Goal: Transaction & Acquisition: Purchase product/service

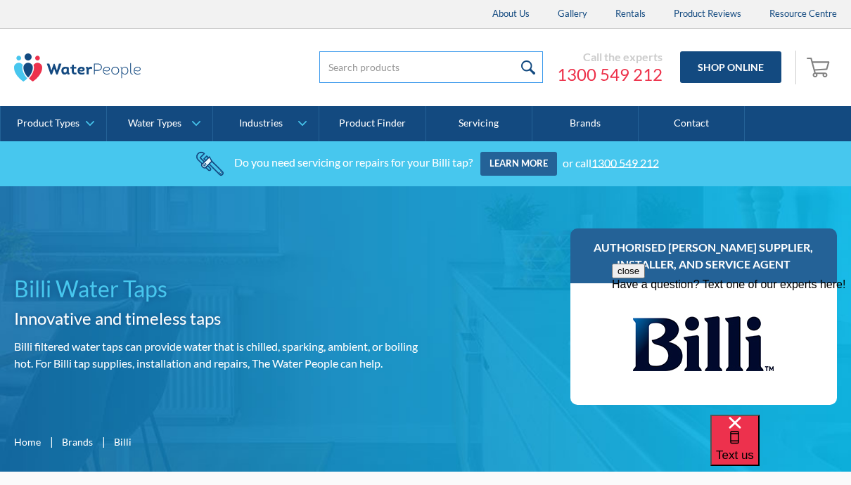
click at [352, 77] on input "search" at bounding box center [431, 67] width 224 height 32
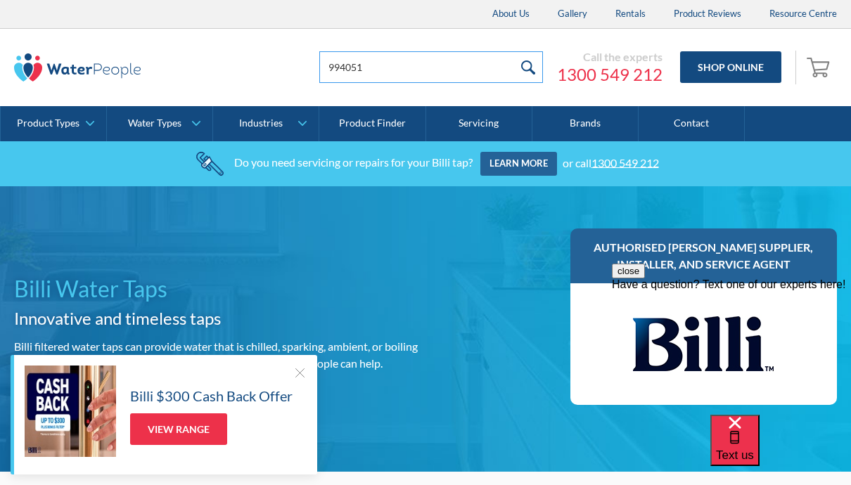
type input "994051"
click at [523, 68] on input "submit" at bounding box center [528, 67] width 30 height 32
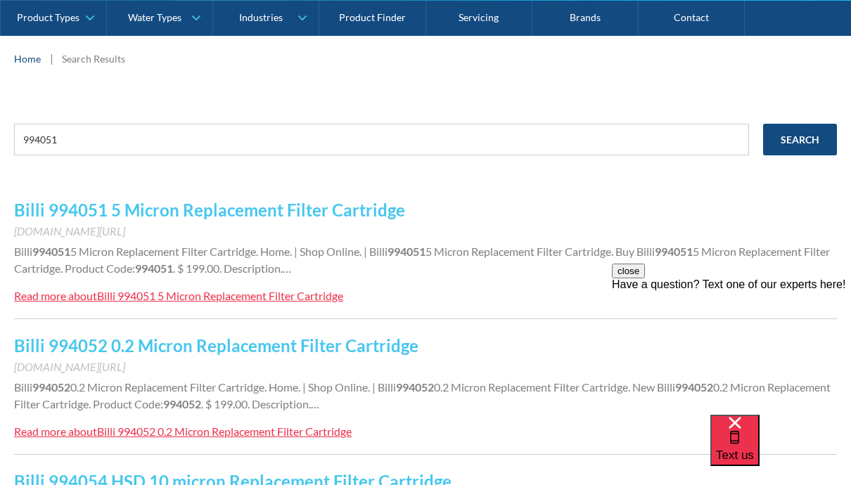
click at [283, 298] on div "Billi 994051 5 Micron Replacement Filter Cartridge" at bounding box center [220, 295] width 246 height 13
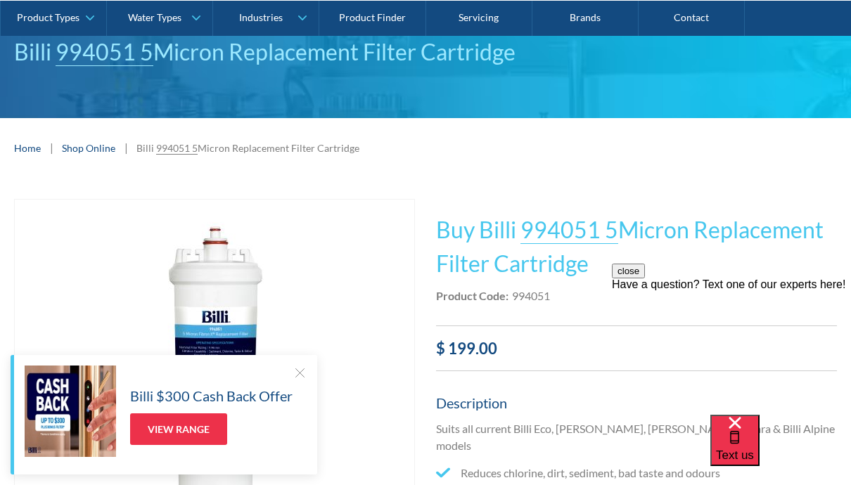
scroll to position [147, 0]
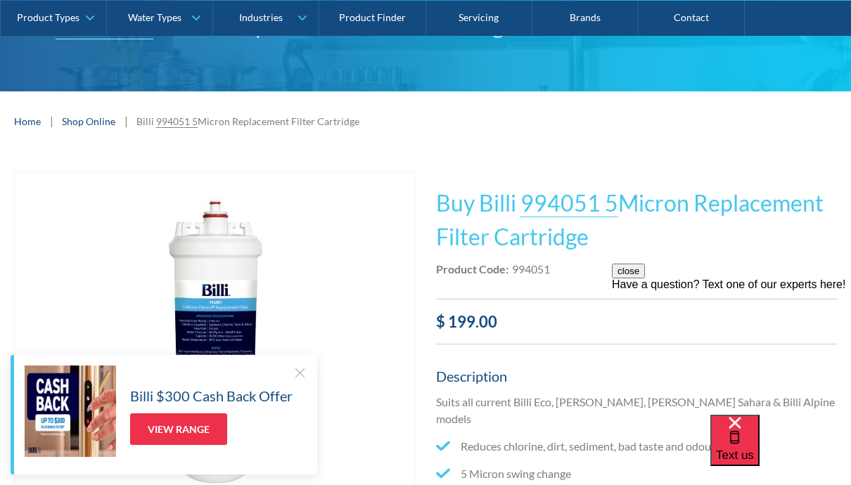
click at [774, 286] on div "close Have a question? Text one of our experts here!" at bounding box center [731, 348] width 239 height 169
click at [645, 279] on button "close" at bounding box center [628, 271] width 33 height 15
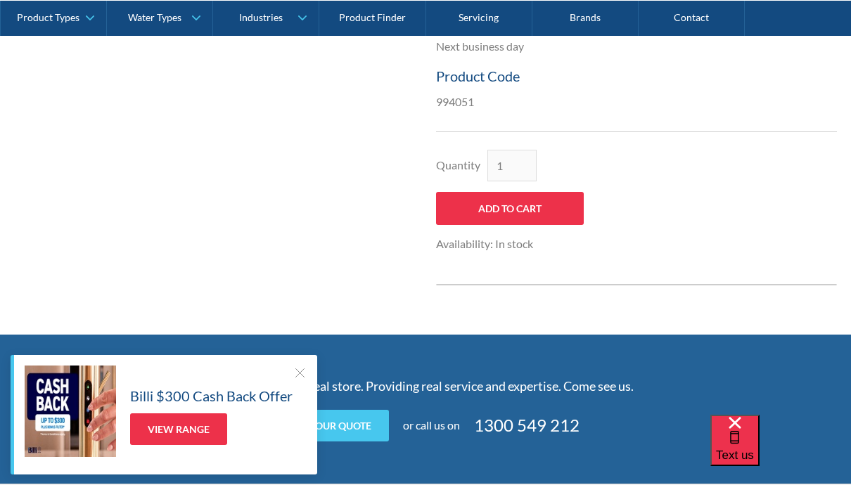
scroll to position [714, 0]
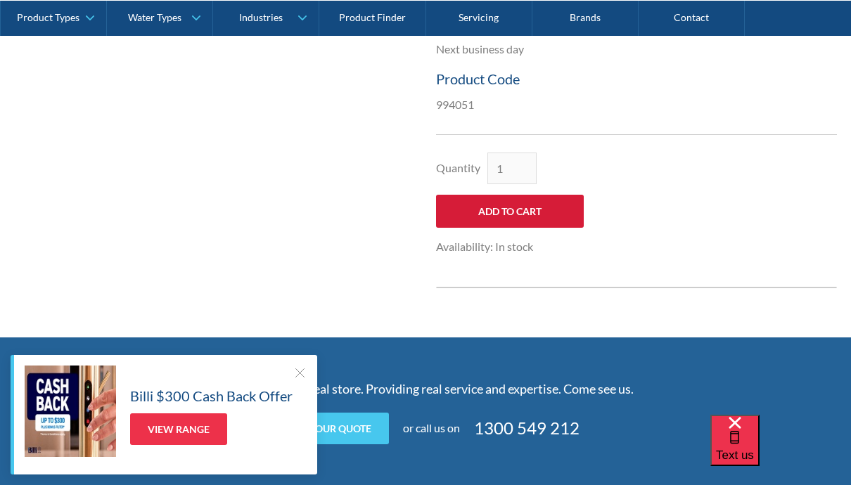
click at [509, 195] on input "Add to Cart" at bounding box center [510, 211] width 148 height 33
type input "Add to Cart"
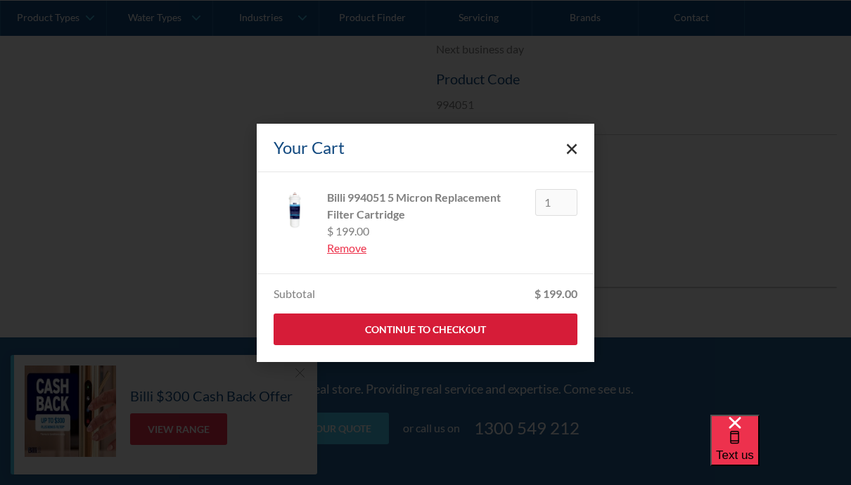
click at [431, 345] on link "Continue to Checkout" at bounding box center [426, 330] width 304 height 32
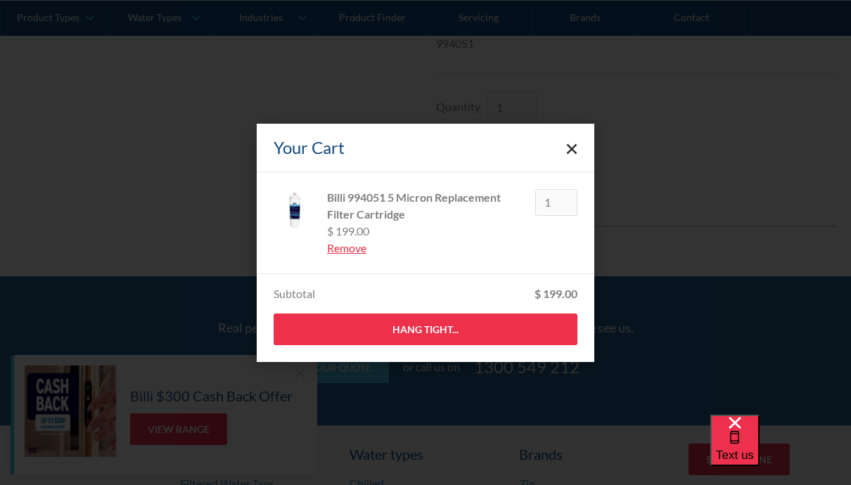
click at [568, 153] on link "Close cart" at bounding box center [571, 147] width 11 height 11
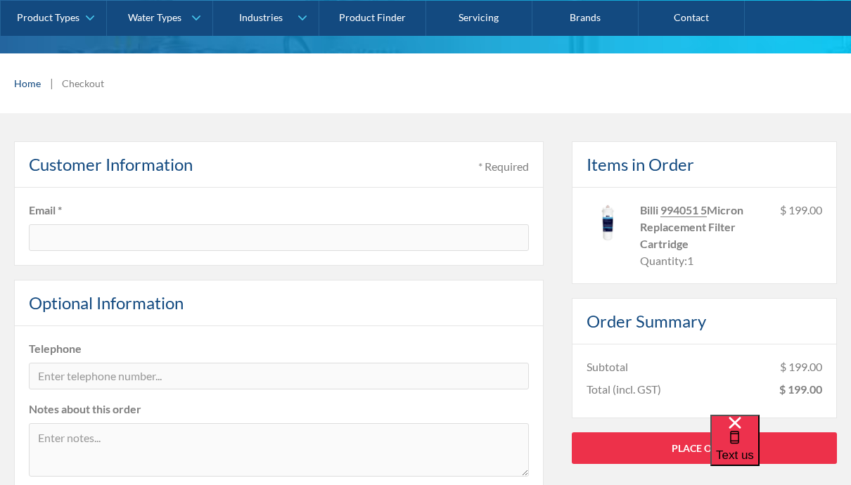
scroll to position [165, 0]
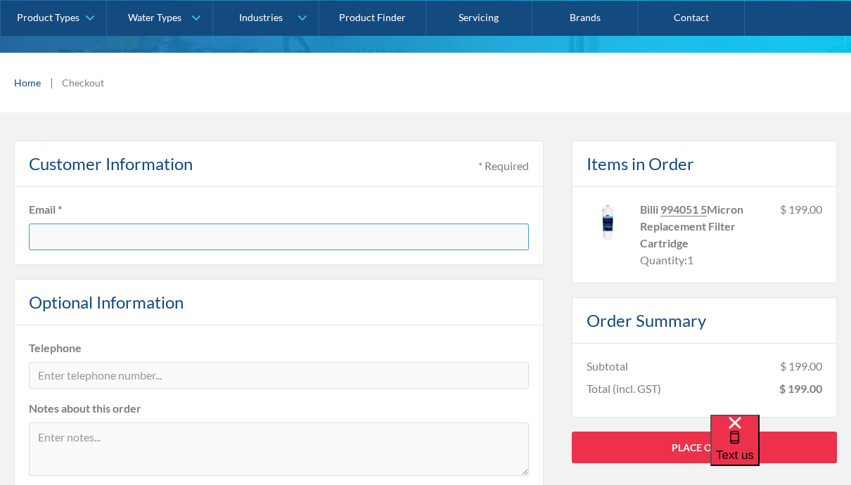
click at [60, 240] on input "text" at bounding box center [279, 237] width 500 height 27
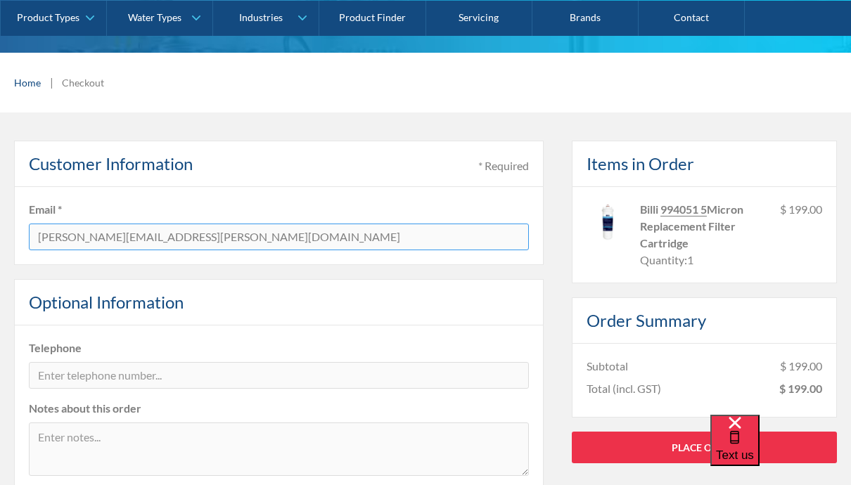
type input "Heather.gluyas@gmail.com"
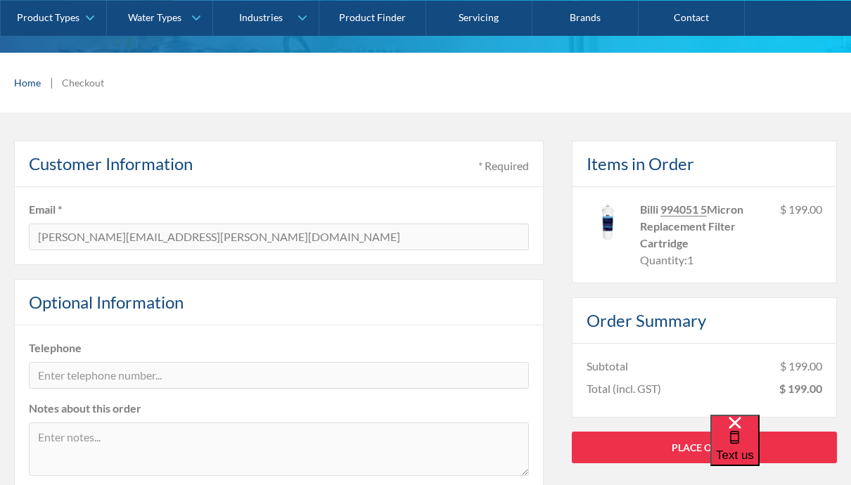
click at [50, 352] on label "Telephone" at bounding box center [279, 348] width 500 height 17
click at [65, 373] on input "tel" at bounding box center [279, 375] width 500 height 27
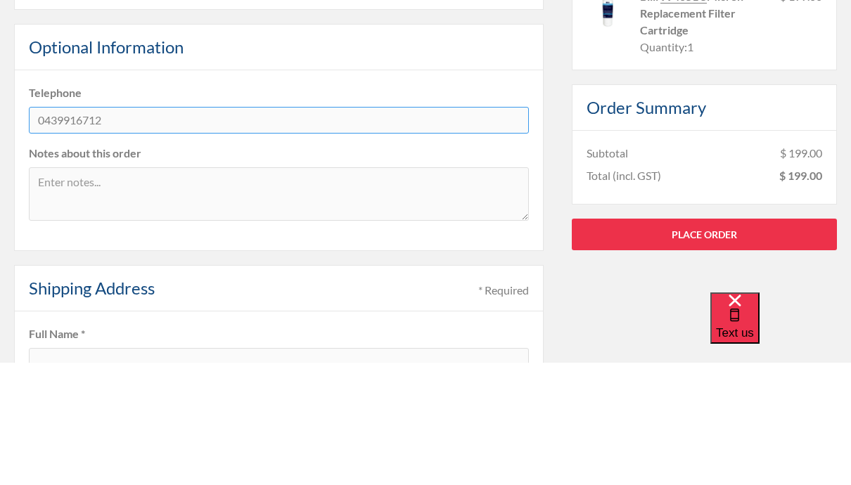
type input "0439916712"
click at [117, 448] on label "Full Name *" at bounding box center [279, 456] width 500 height 17
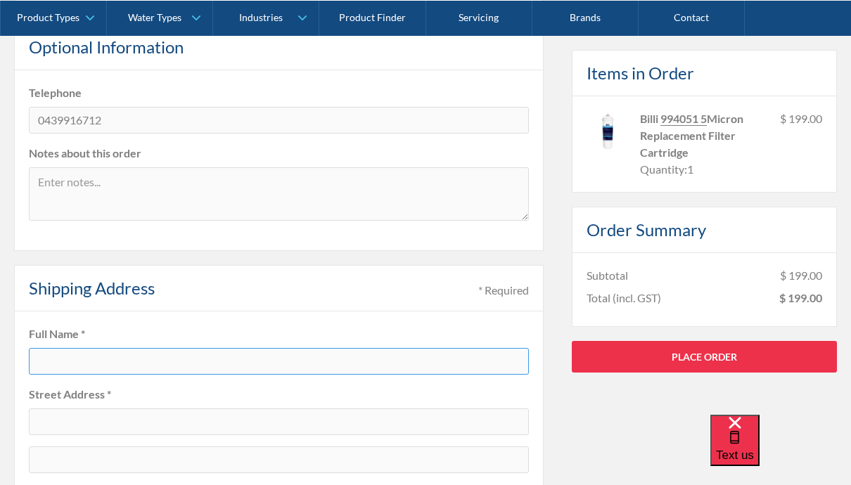
click at [169, 371] on input "text" at bounding box center [279, 361] width 500 height 27
type input "Heather Gluyas"
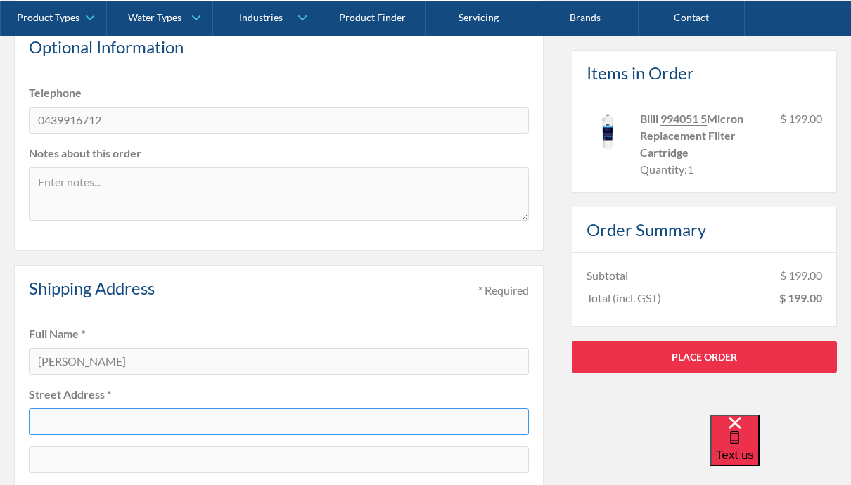
click at [58, 425] on input "text" at bounding box center [279, 422] width 500 height 27
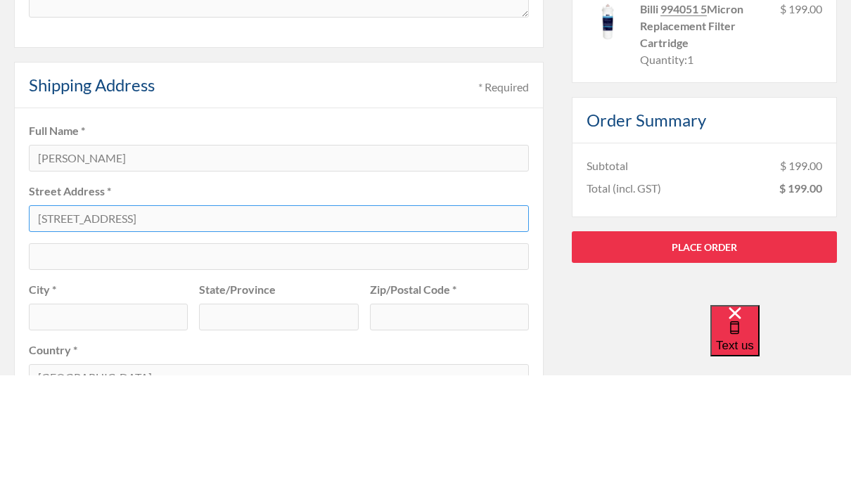
type input "68B Ferry Rd"
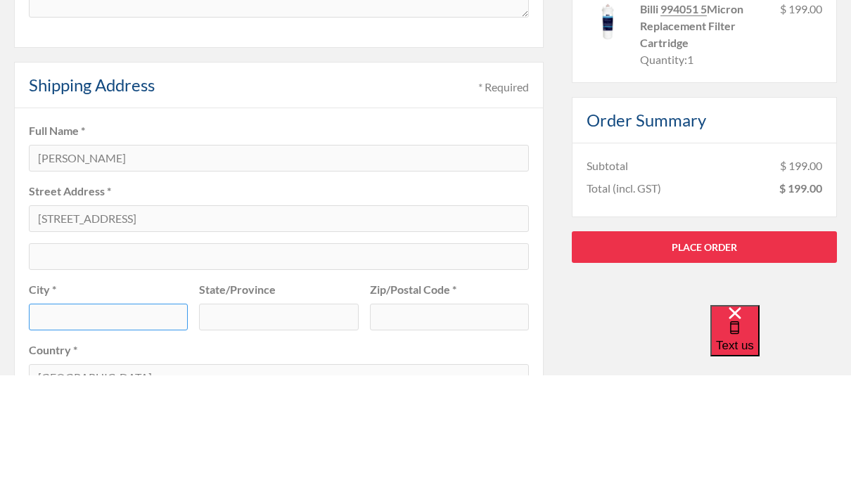
click at [60, 414] on input "text" at bounding box center [108, 427] width 159 height 27
type input "Kettering"
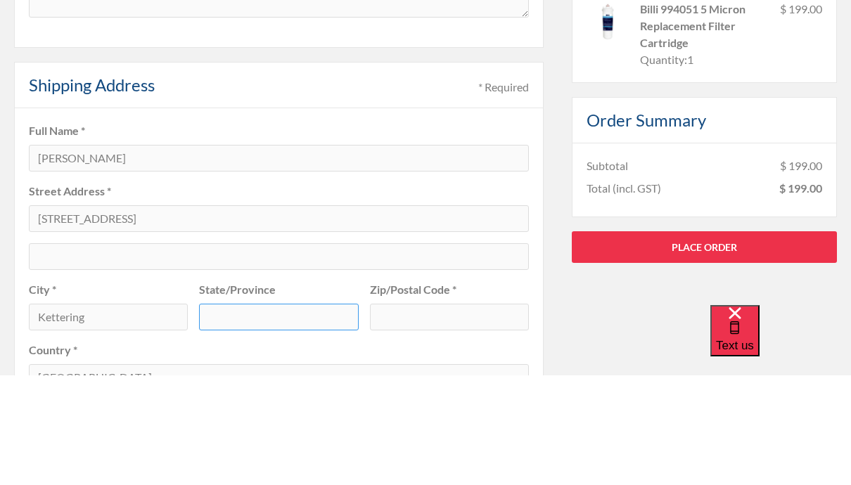
click at [243, 414] on input "text" at bounding box center [278, 427] width 159 height 27
type input "Tasmania"
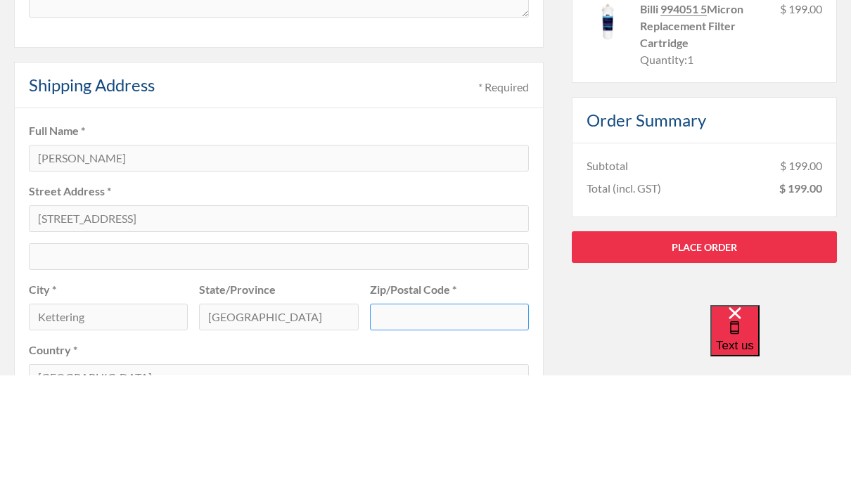
click at [408, 414] on input "text" at bounding box center [449, 427] width 159 height 27
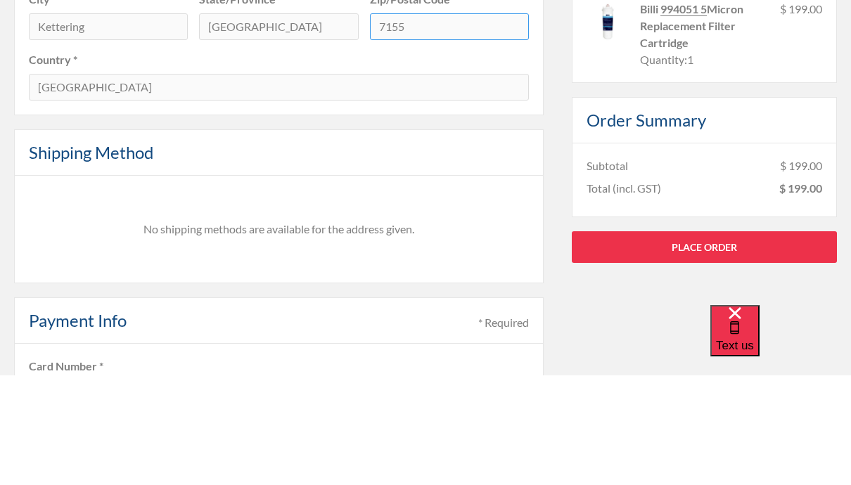
scroll to position [838, 0]
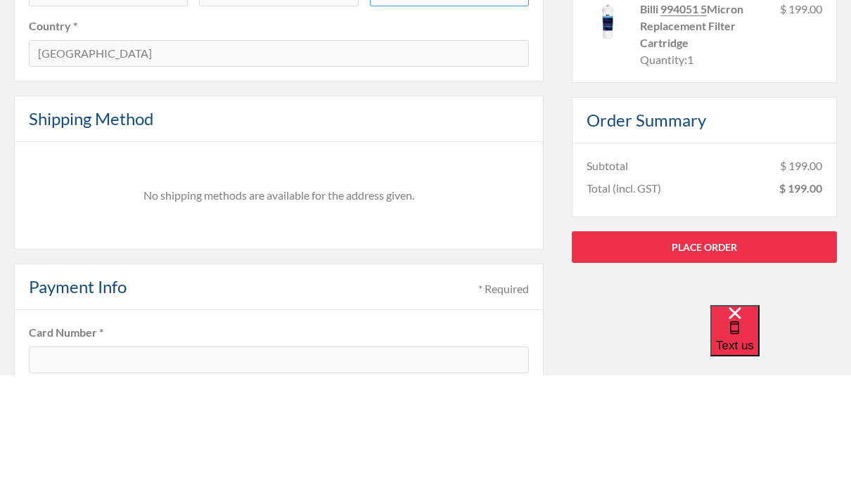
type input "7155"
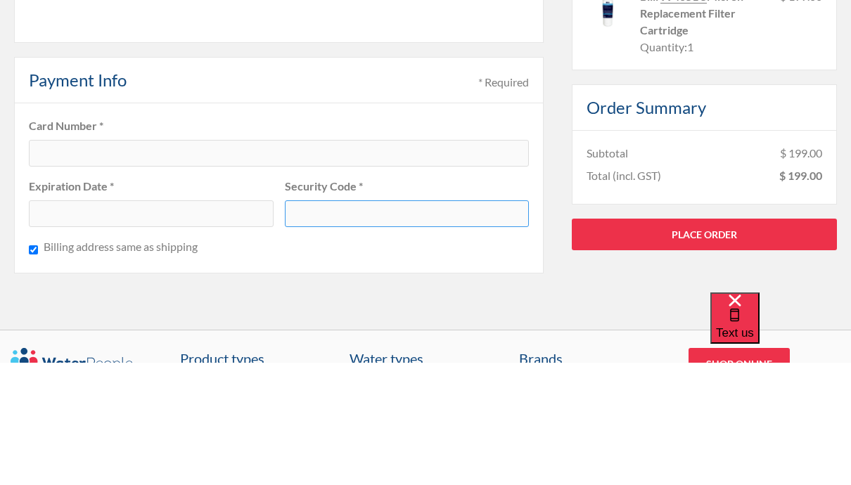
scroll to position [1045, 0]
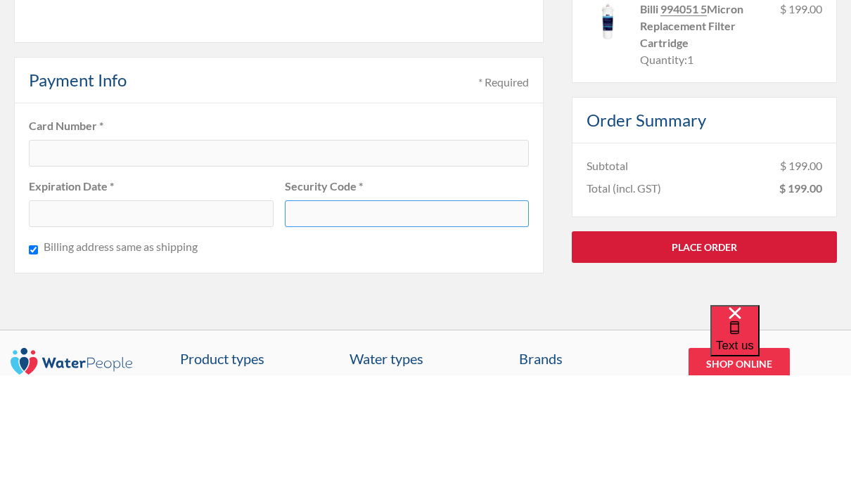
click at [699, 340] on link "Place Order" at bounding box center [704, 356] width 265 height 32
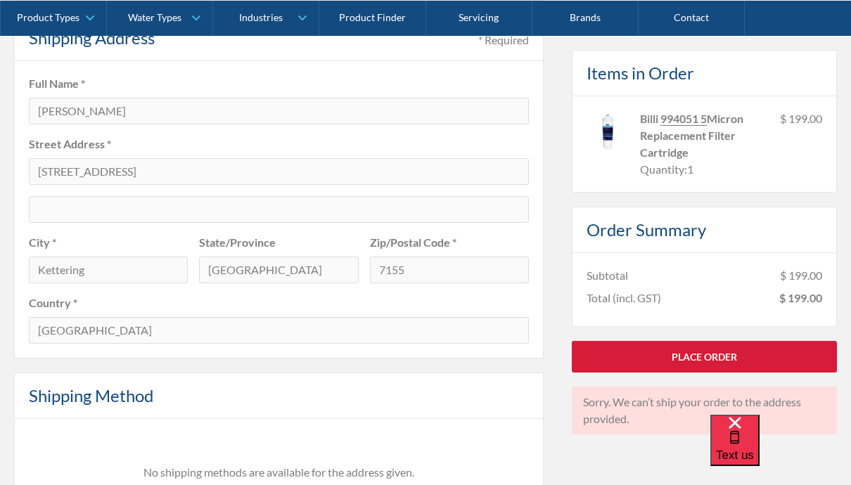
scroll to position [668, 0]
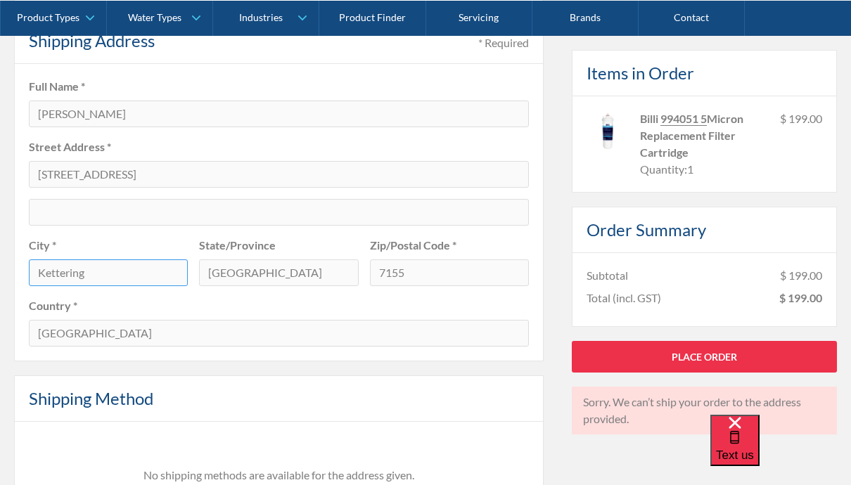
click at [122, 270] on input "Kettering" at bounding box center [108, 273] width 159 height 27
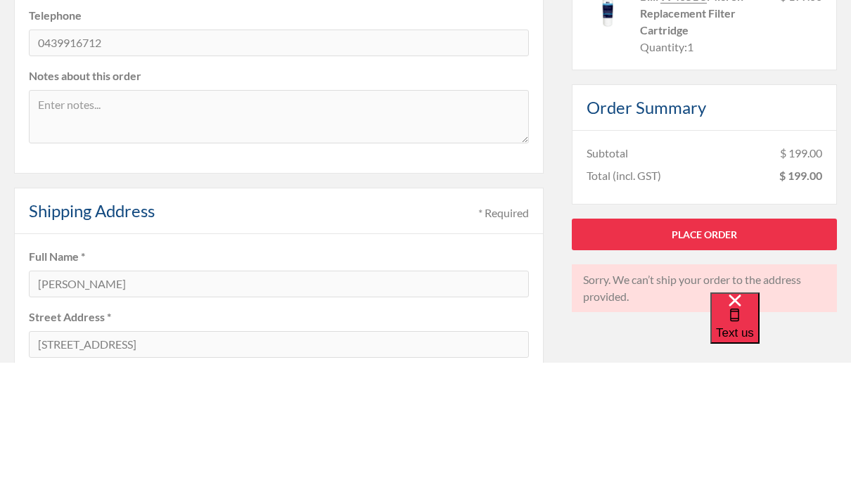
scroll to position [384, 0]
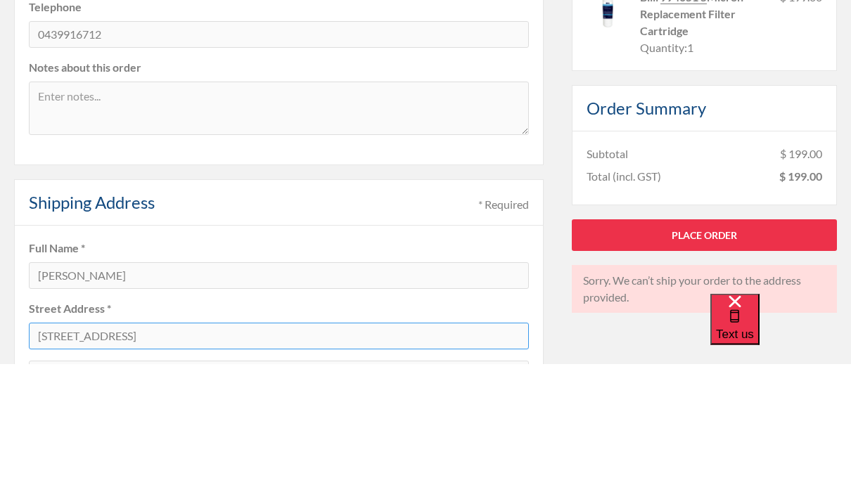
click at [128, 445] on input "68B Ferry Rd" at bounding box center [279, 458] width 500 height 27
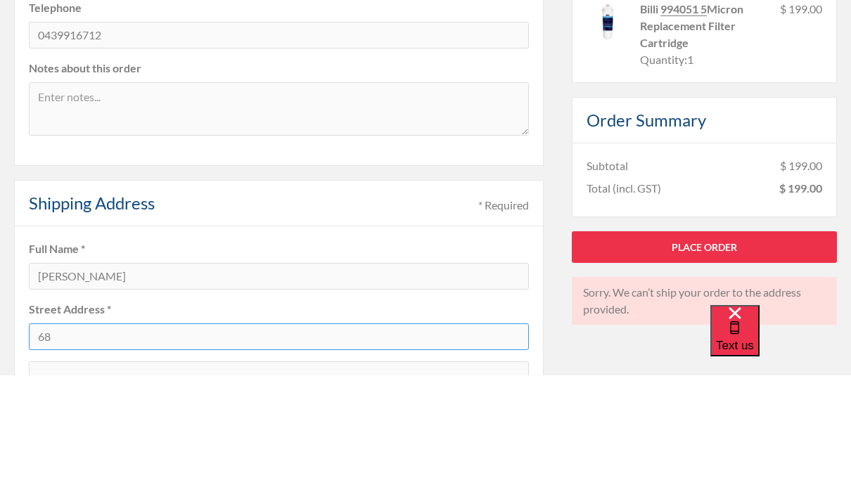
type input "6"
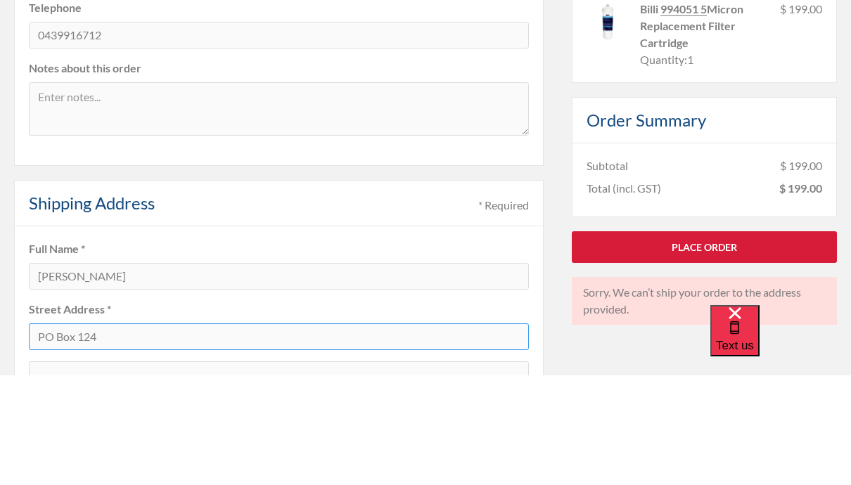
type input "PO Box 124"
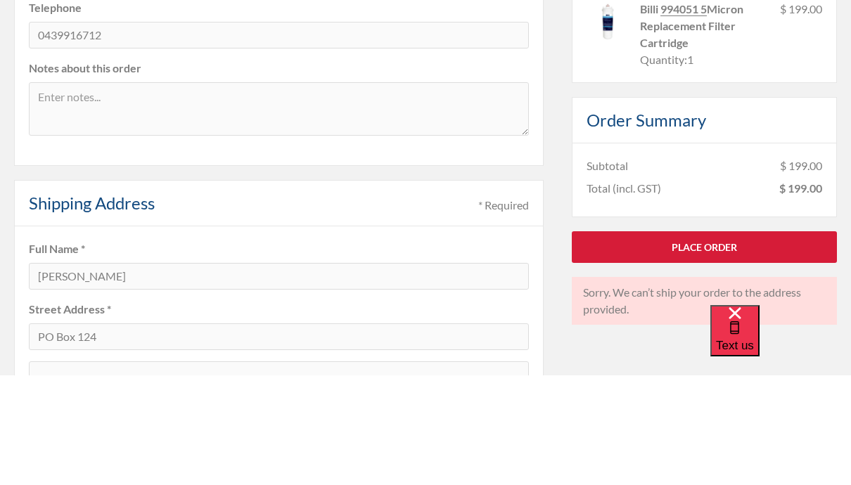
click at [704, 340] on link "Place Order" at bounding box center [704, 356] width 265 height 32
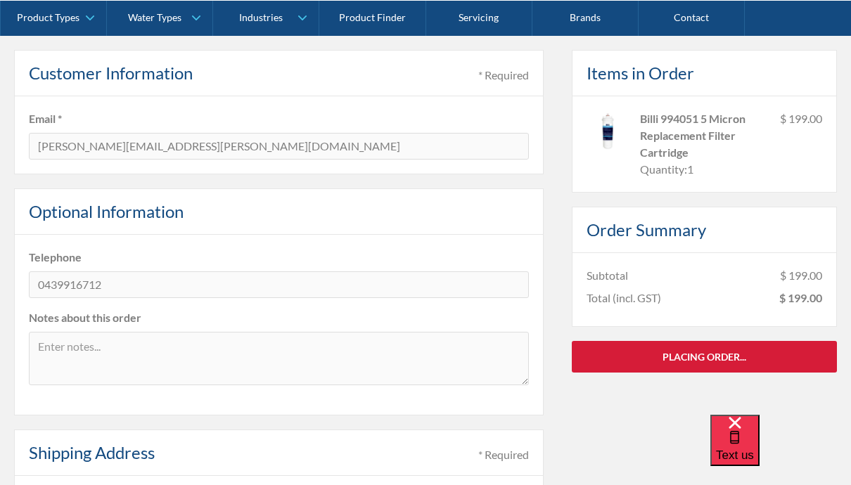
scroll to position [116, 0]
